Goal: Navigation & Orientation: Find specific page/section

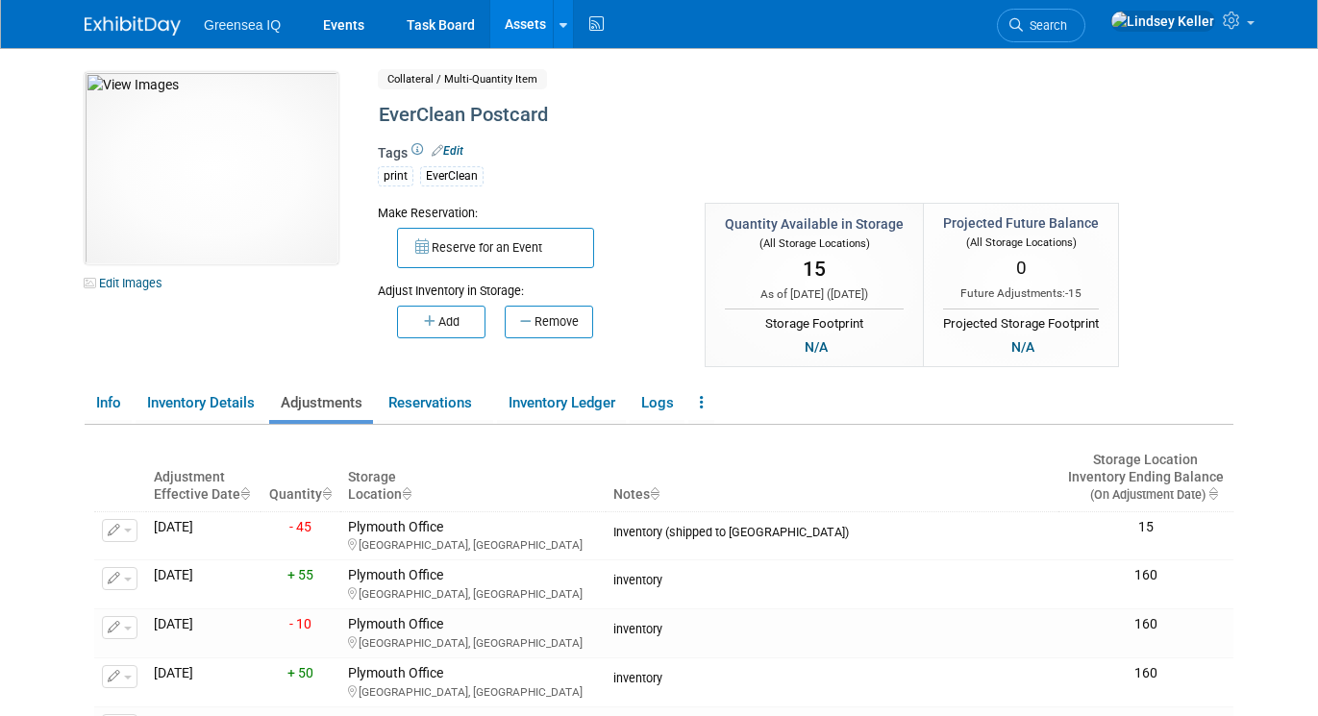
click at [521, 30] on link "Assets" at bounding box center [525, 24] width 70 height 48
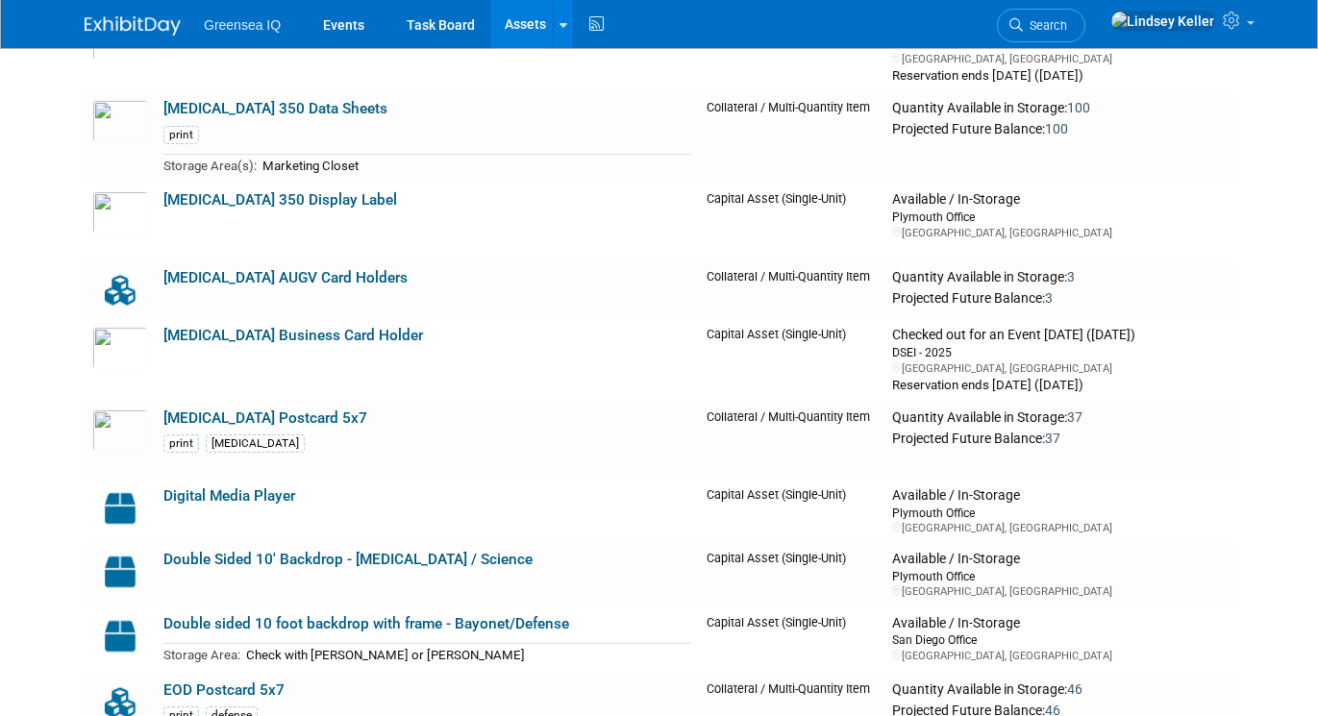
scroll to position [1277, 0]
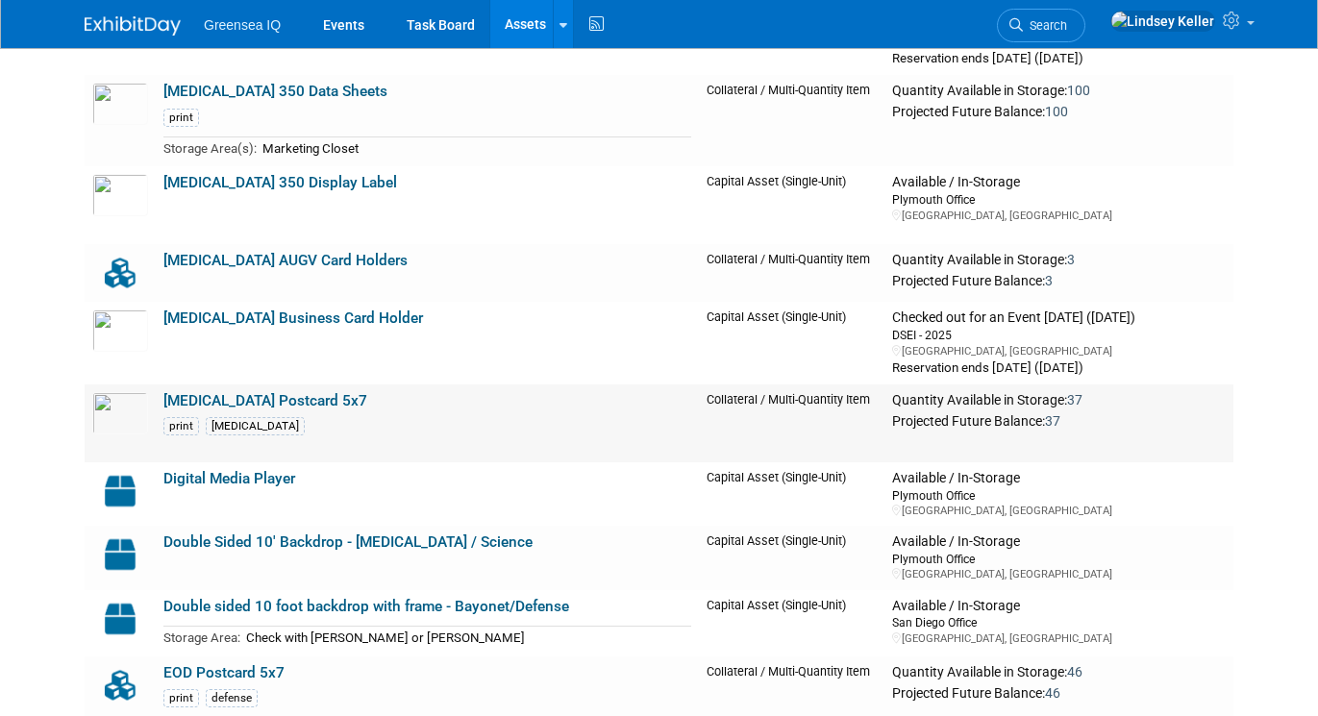
click at [233, 396] on link "[MEDICAL_DATA] Postcard 5x7" at bounding box center [265, 400] width 204 height 17
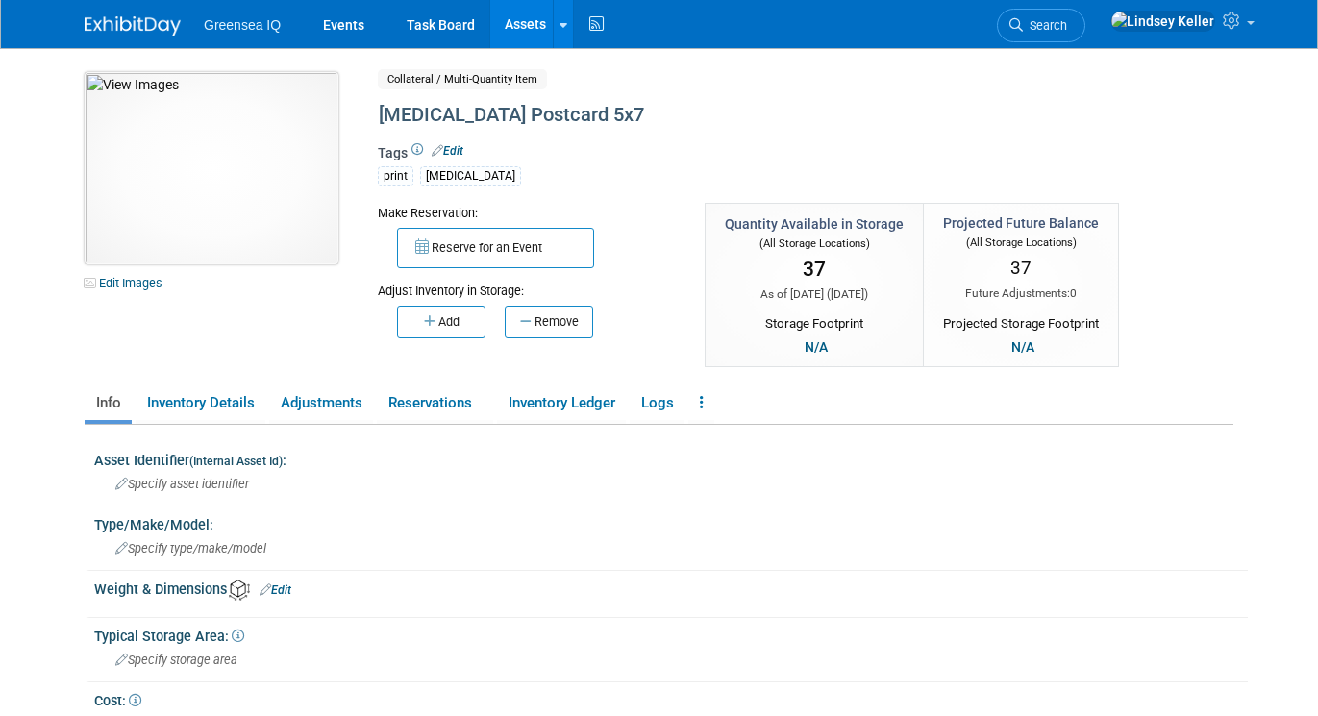
click at [265, 227] on img at bounding box center [212, 168] width 254 height 192
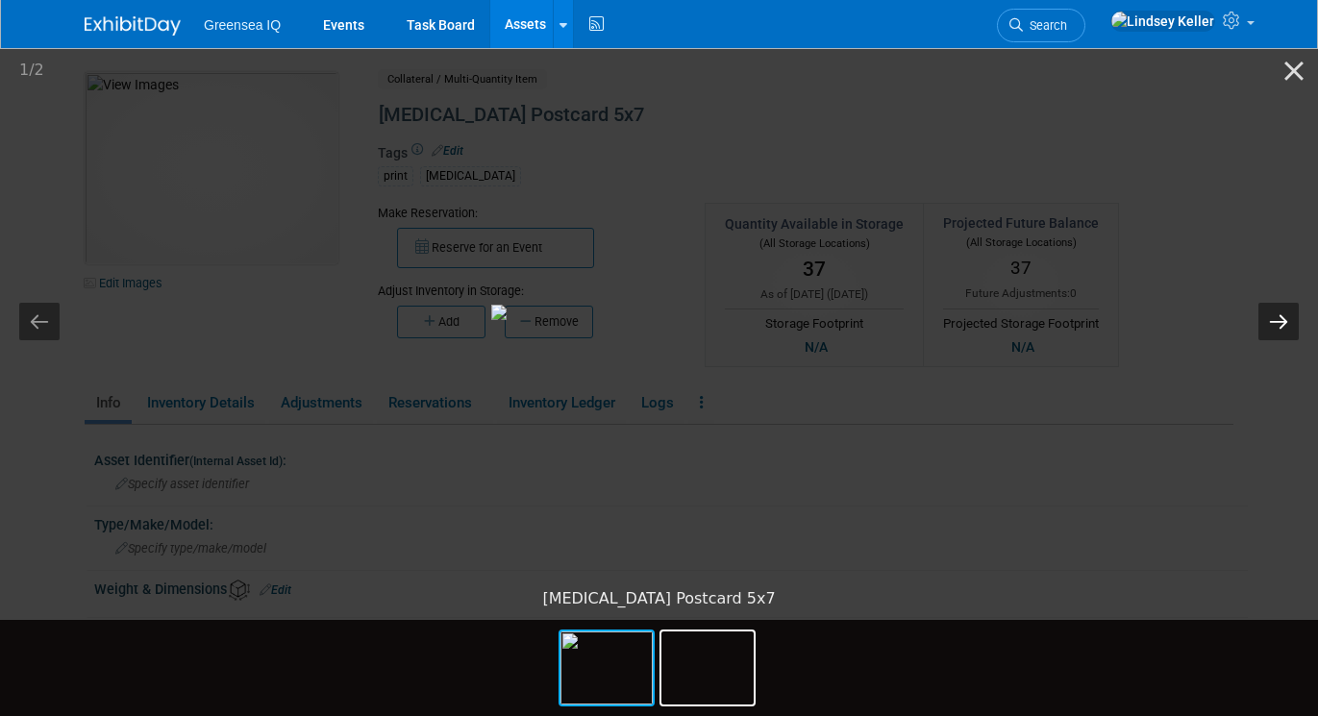
click at [1269, 325] on button "Next slide" at bounding box center [1278, 321] width 40 height 37
